Goal: Information Seeking & Learning: Learn about a topic

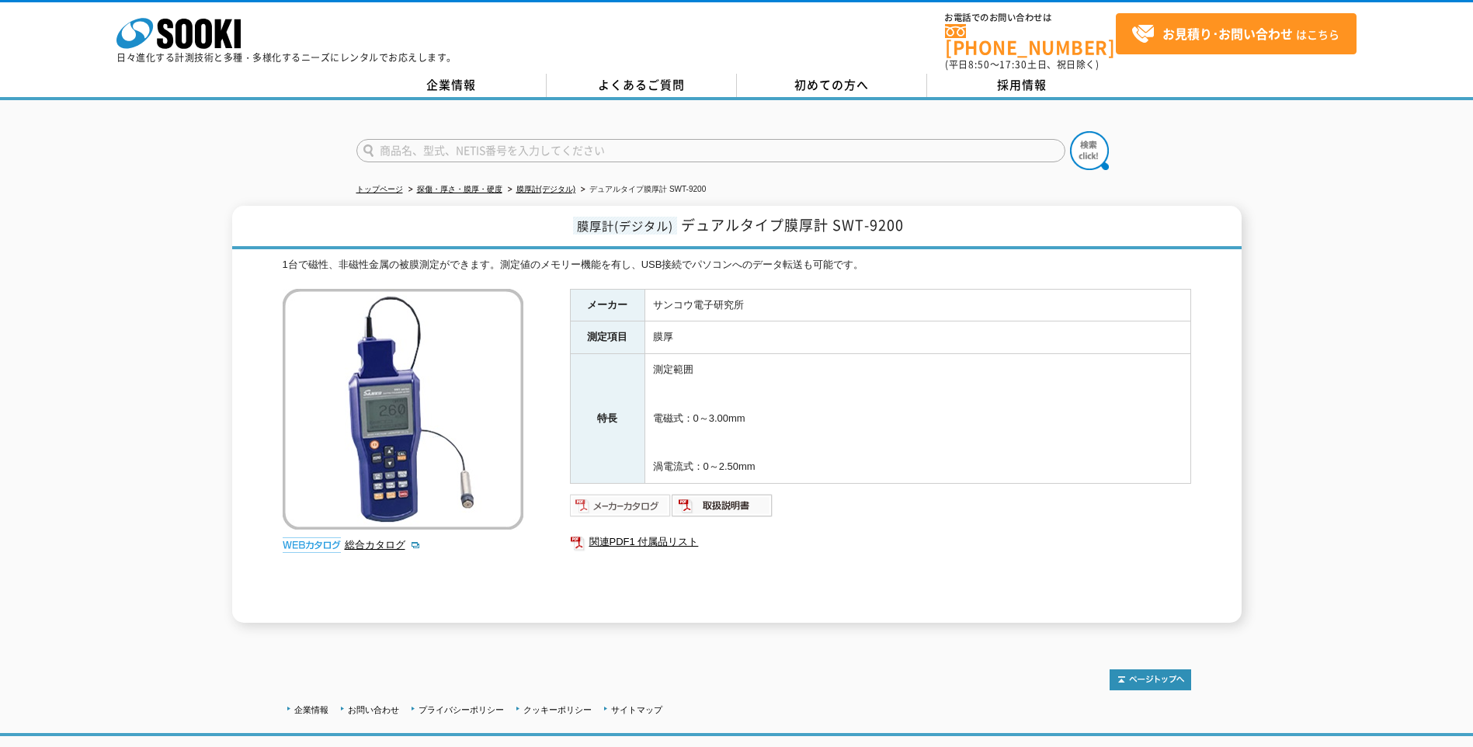
click at [602, 493] on img at bounding box center [621, 505] width 102 height 25
click at [562, 185] on link "膜厚計(デジタル)" at bounding box center [547, 189] width 60 height 9
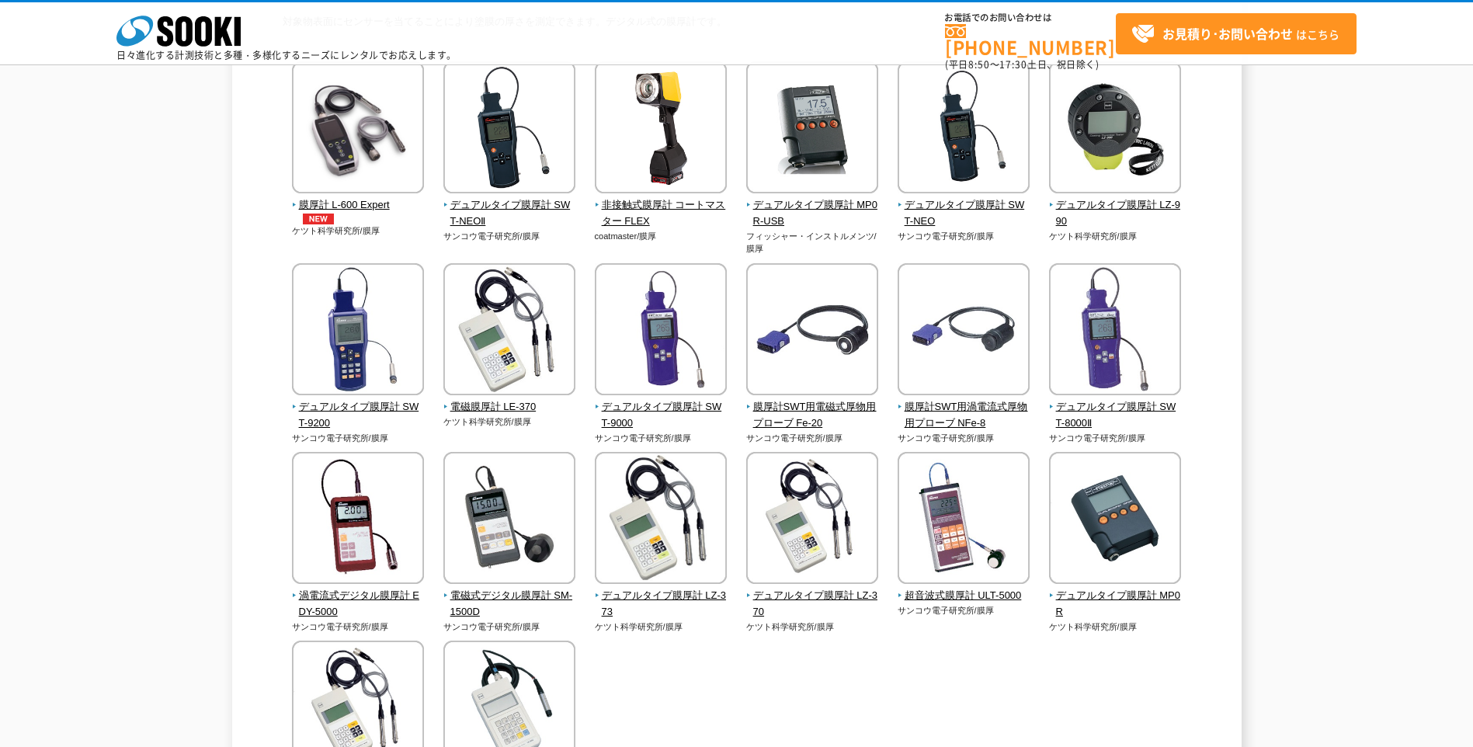
scroll to position [233, 0]
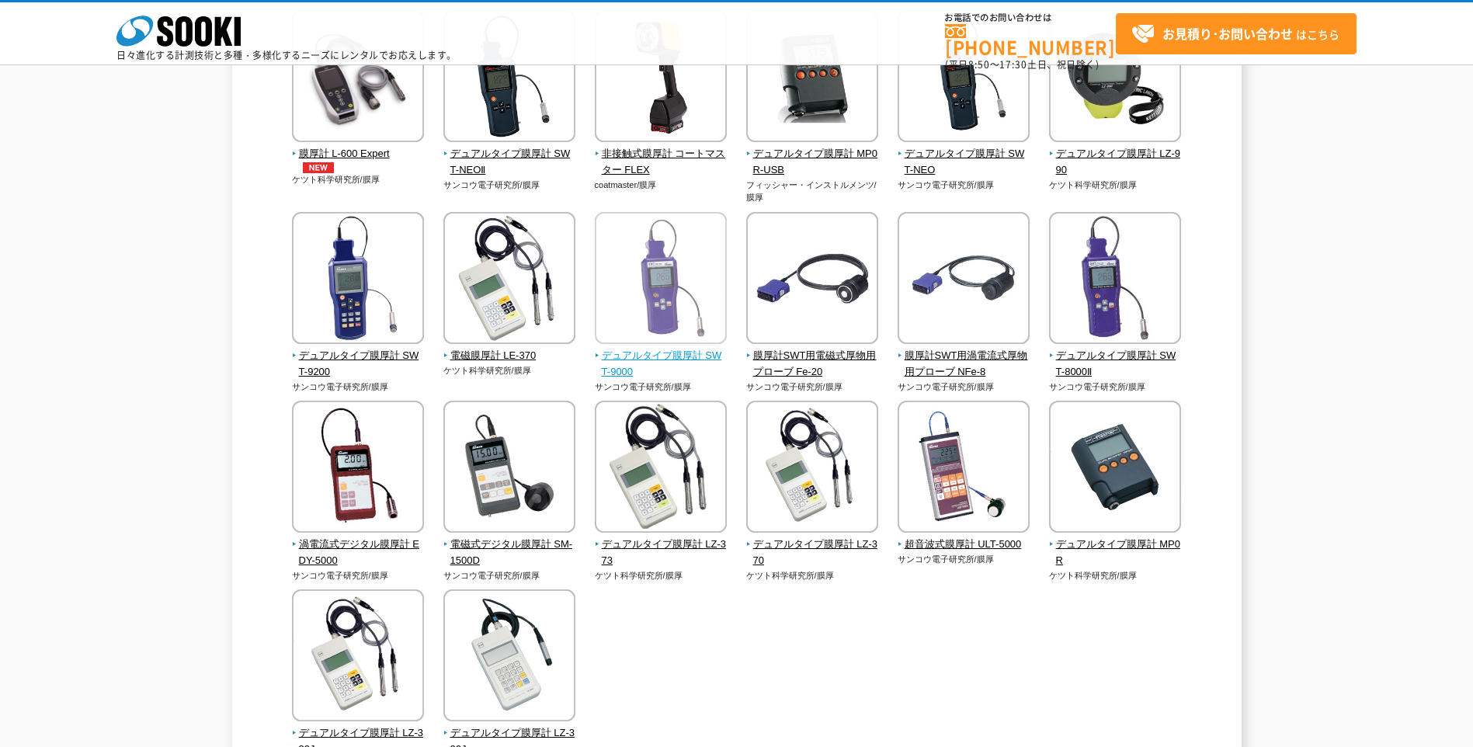
click at [656, 340] on img at bounding box center [661, 280] width 132 height 136
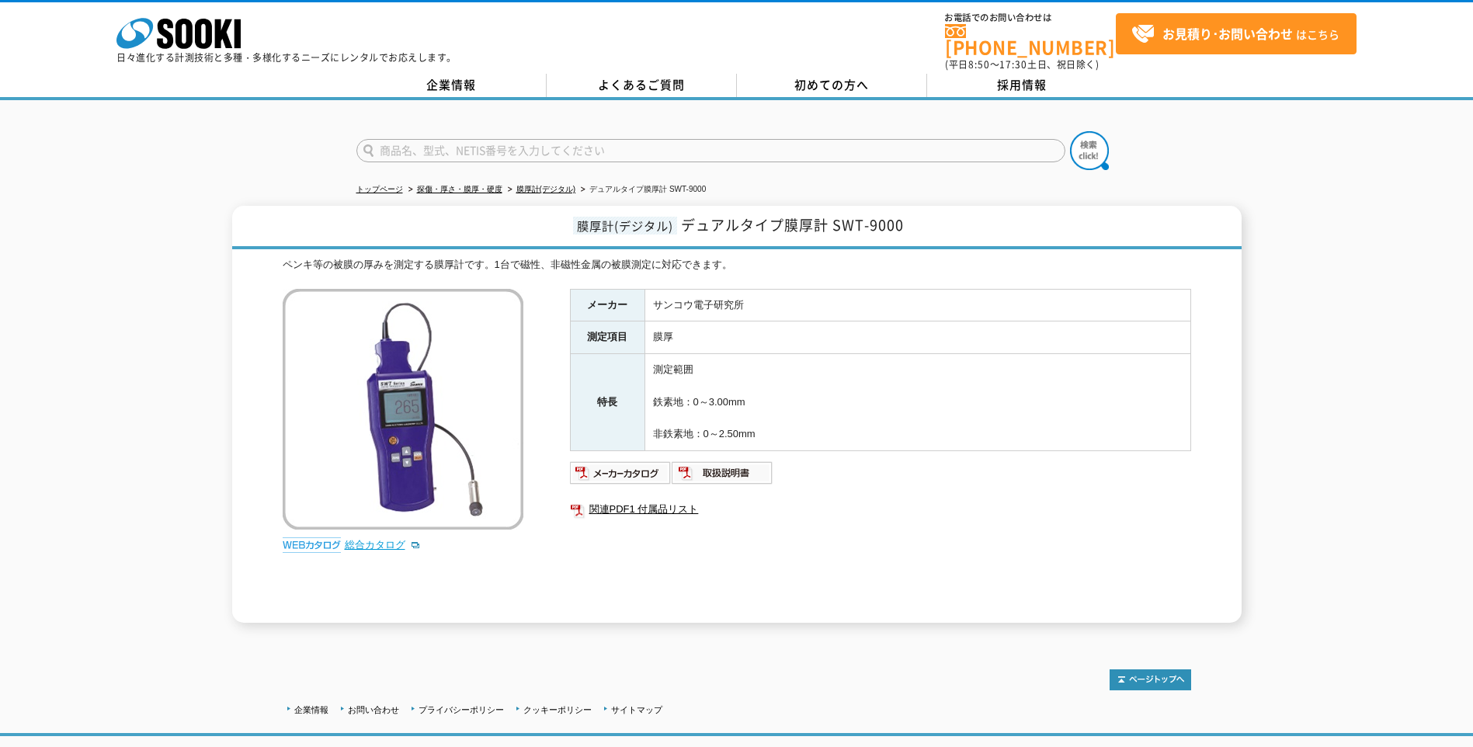
click at [360, 539] on link "総合カタログ" at bounding box center [383, 545] width 76 height 12
